Goal: Check status: Check status

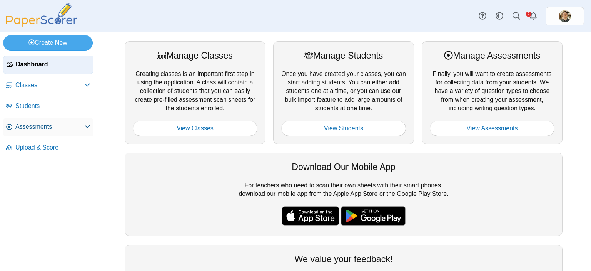
click at [54, 121] on link "Assessments" at bounding box center [48, 127] width 90 height 18
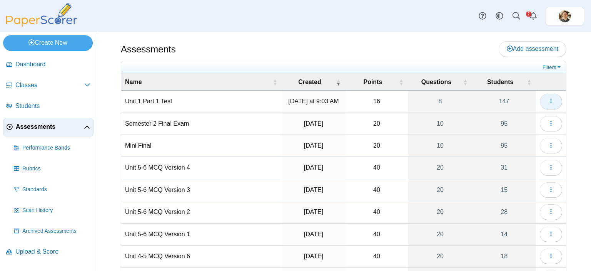
click at [548, 100] on icon "button" at bounding box center [551, 101] width 6 height 6
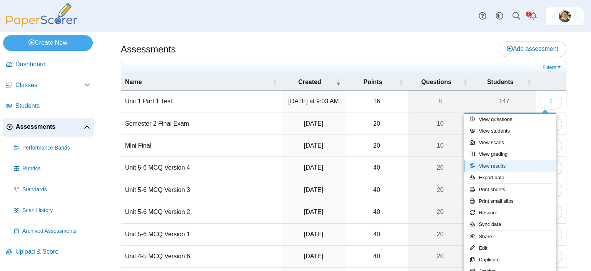
click at [491, 164] on link "View results" at bounding box center [510, 166] width 92 height 12
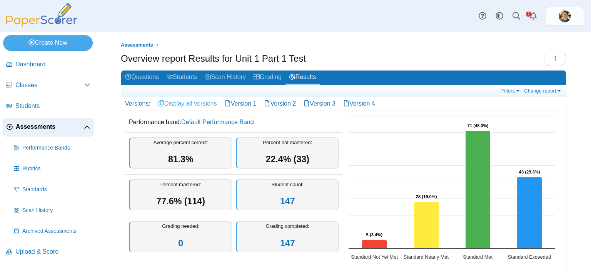
click at [200, 101] on link "Display all versions" at bounding box center [187, 103] width 67 height 13
click at [237, 105] on link "Version 1" at bounding box center [241, 103] width 40 height 13
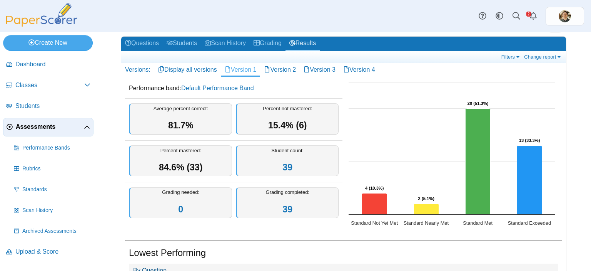
scroll to position [28, 0]
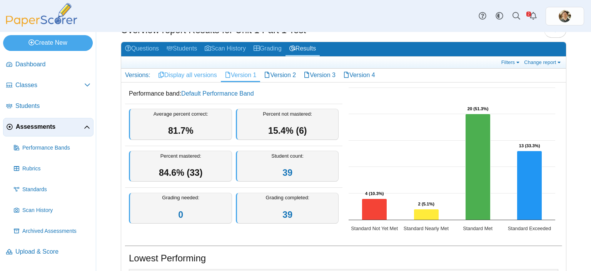
click at [180, 74] on link "Display all versions" at bounding box center [187, 75] width 67 height 13
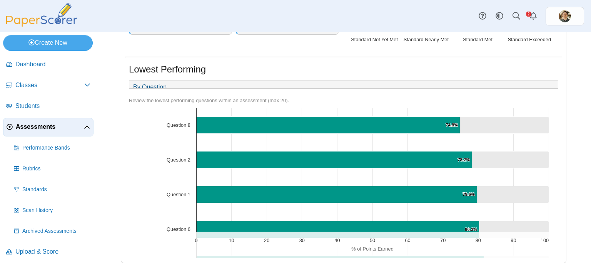
scroll to position [182, 0]
